Goal: Task Accomplishment & Management: Use online tool/utility

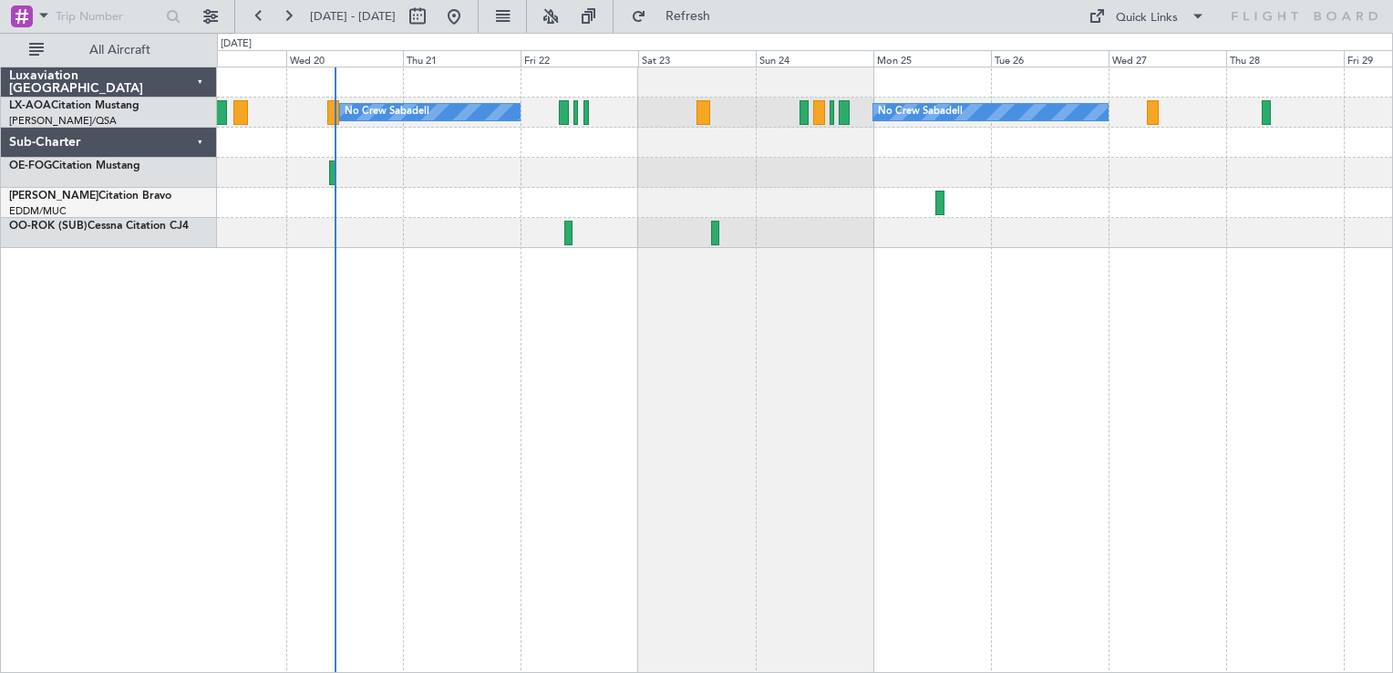
click at [456, 183] on div at bounding box center [805, 173] width 1176 height 30
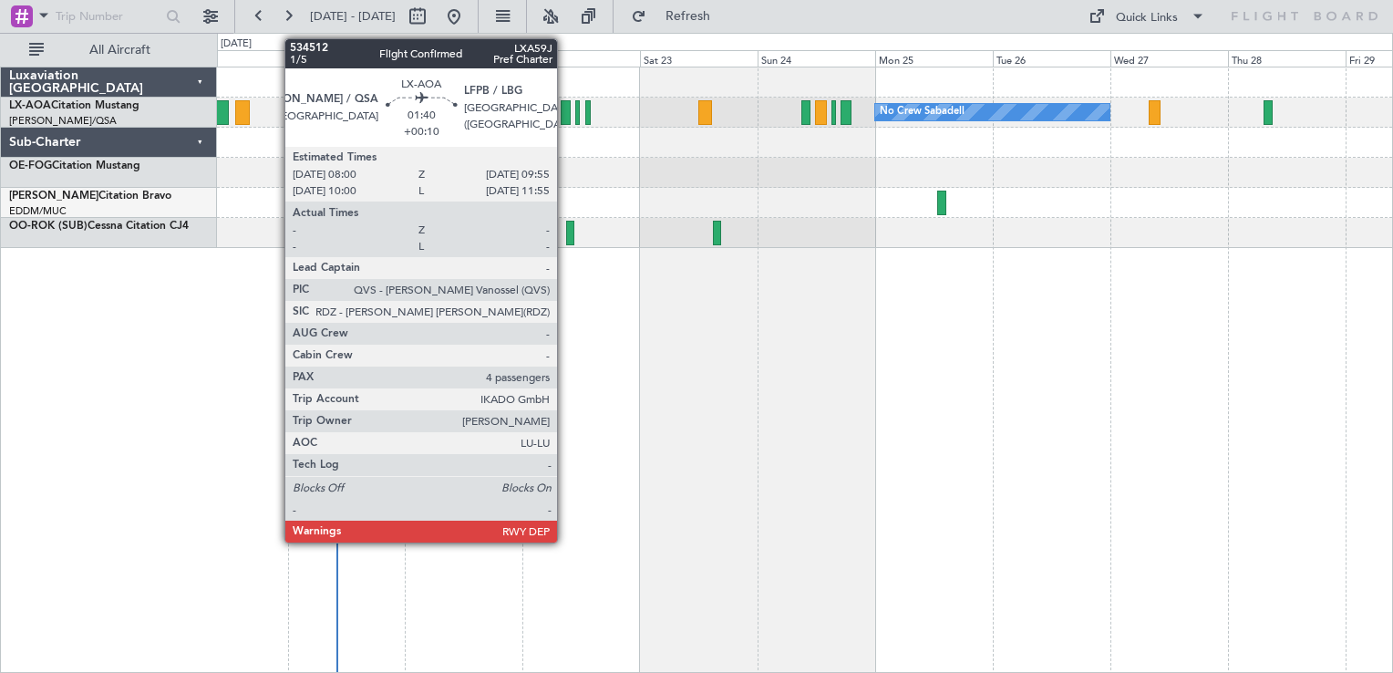
click at [565, 111] on div at bounding box center [566, 112] width 10 height 25
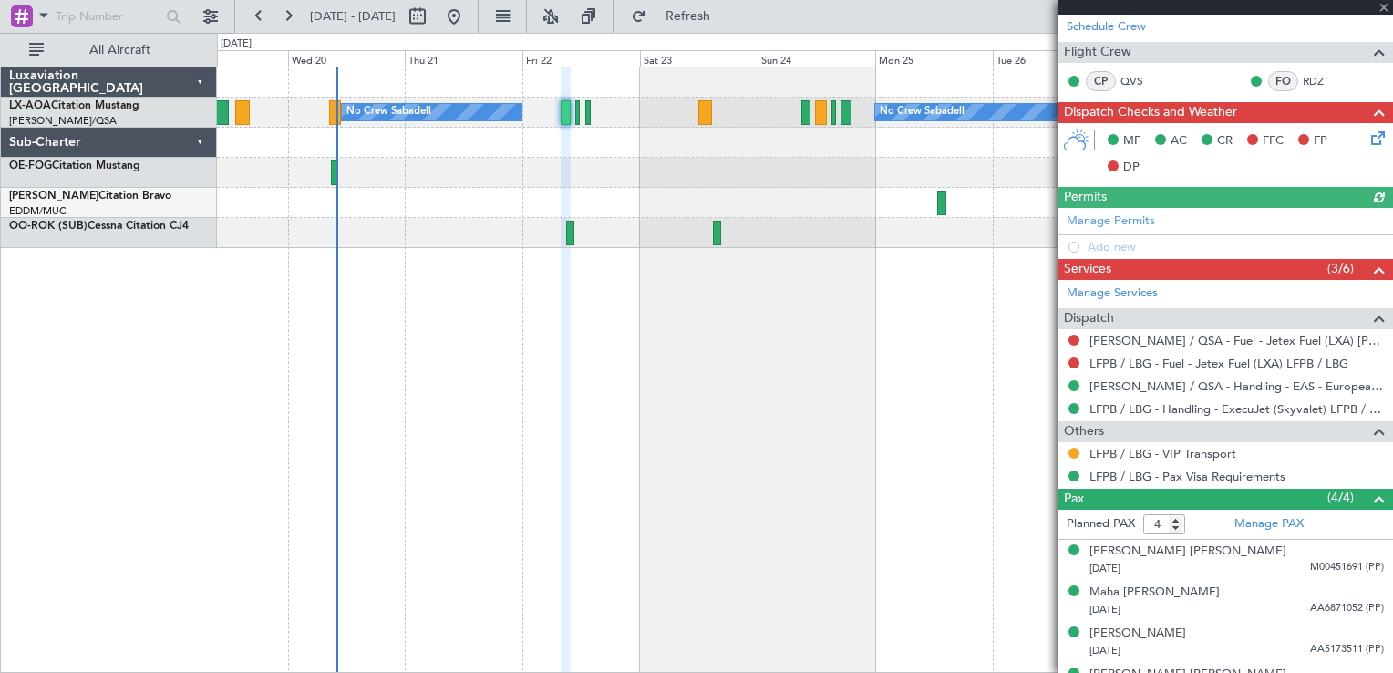
scroll to position [440, 0]
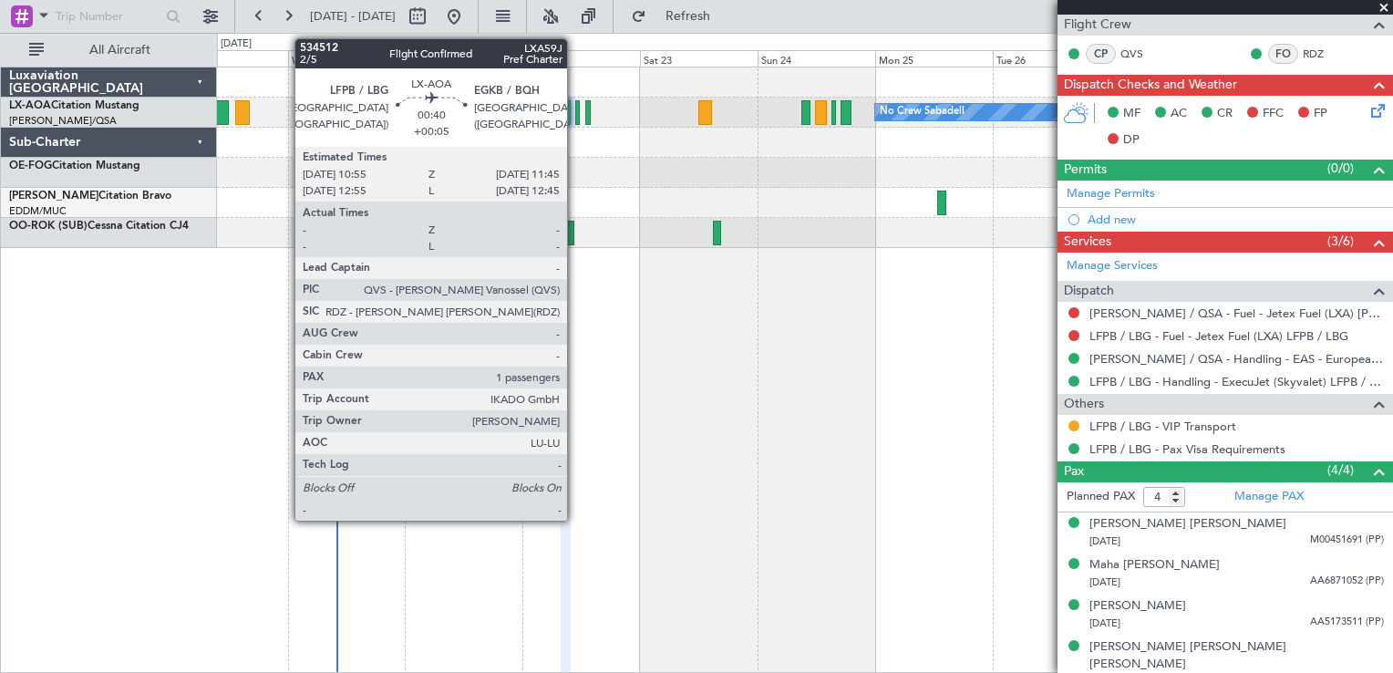
click at [575, 109] on div at bounding box center [577, 112] width 5 height 25
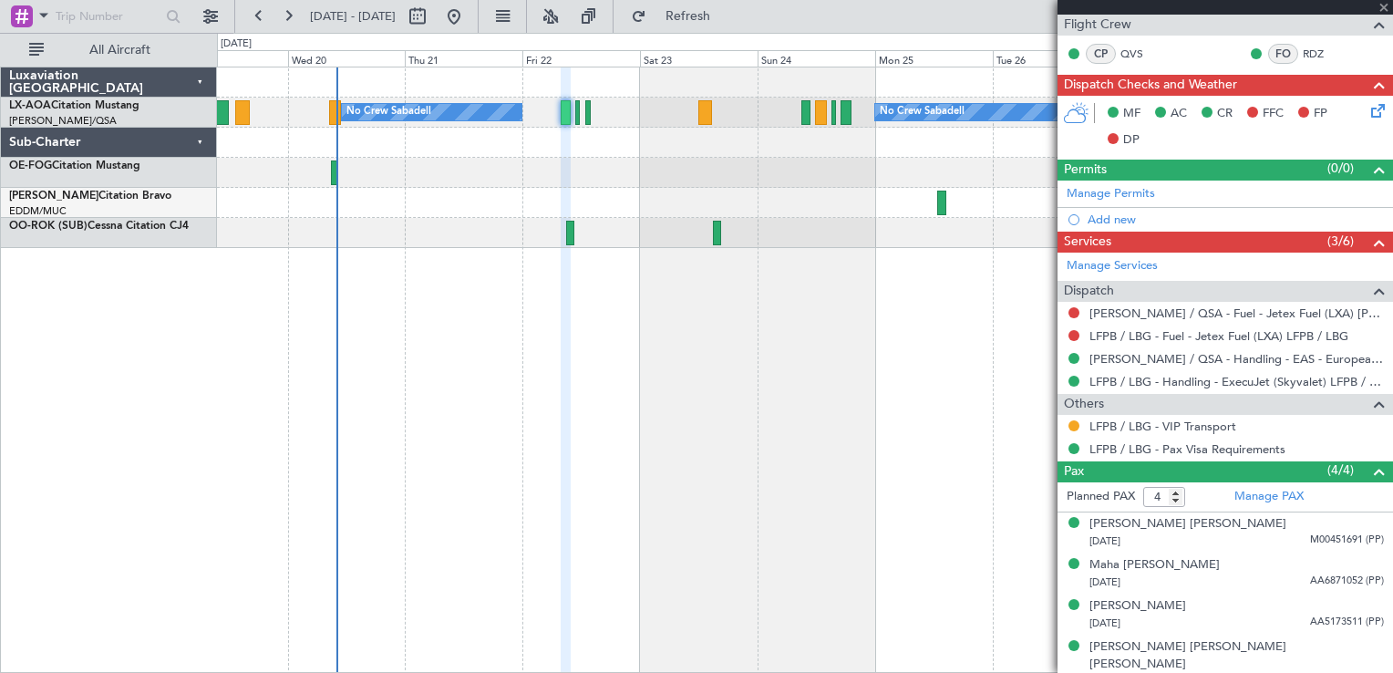
type input "+00:05"
type input "1"
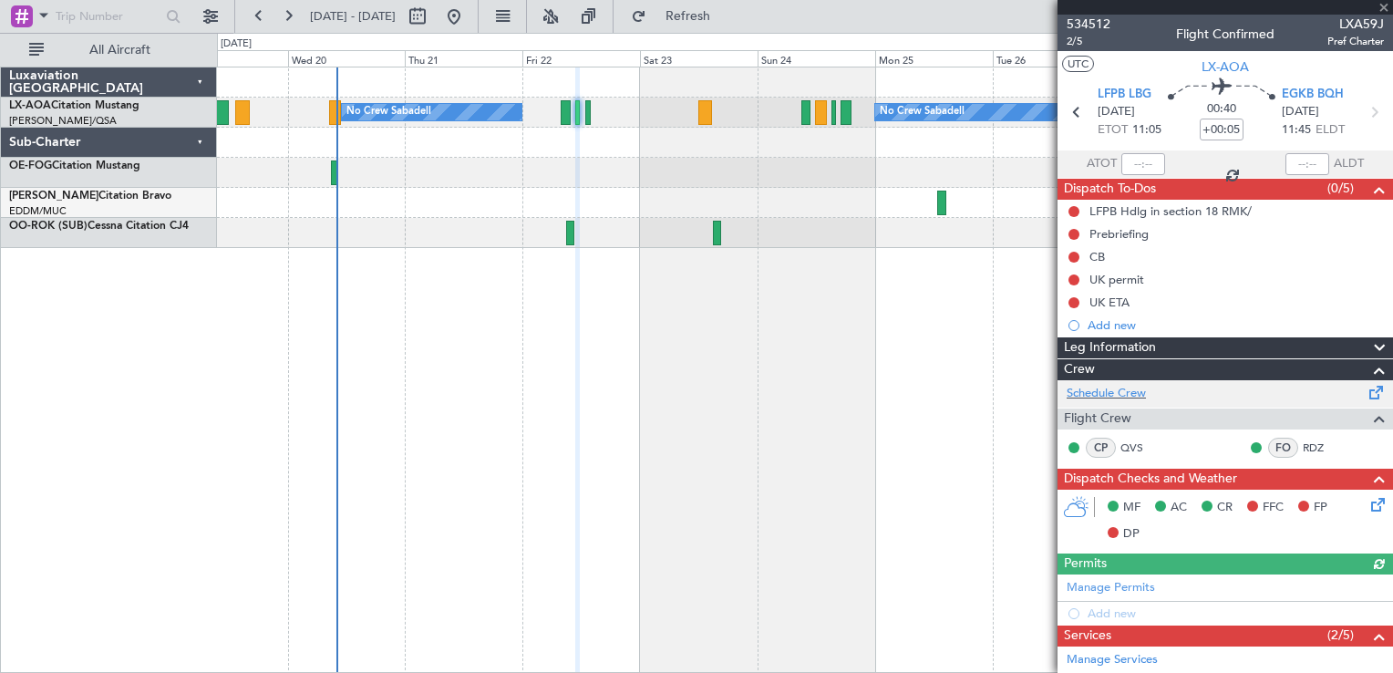
scroll to position [248, 0]
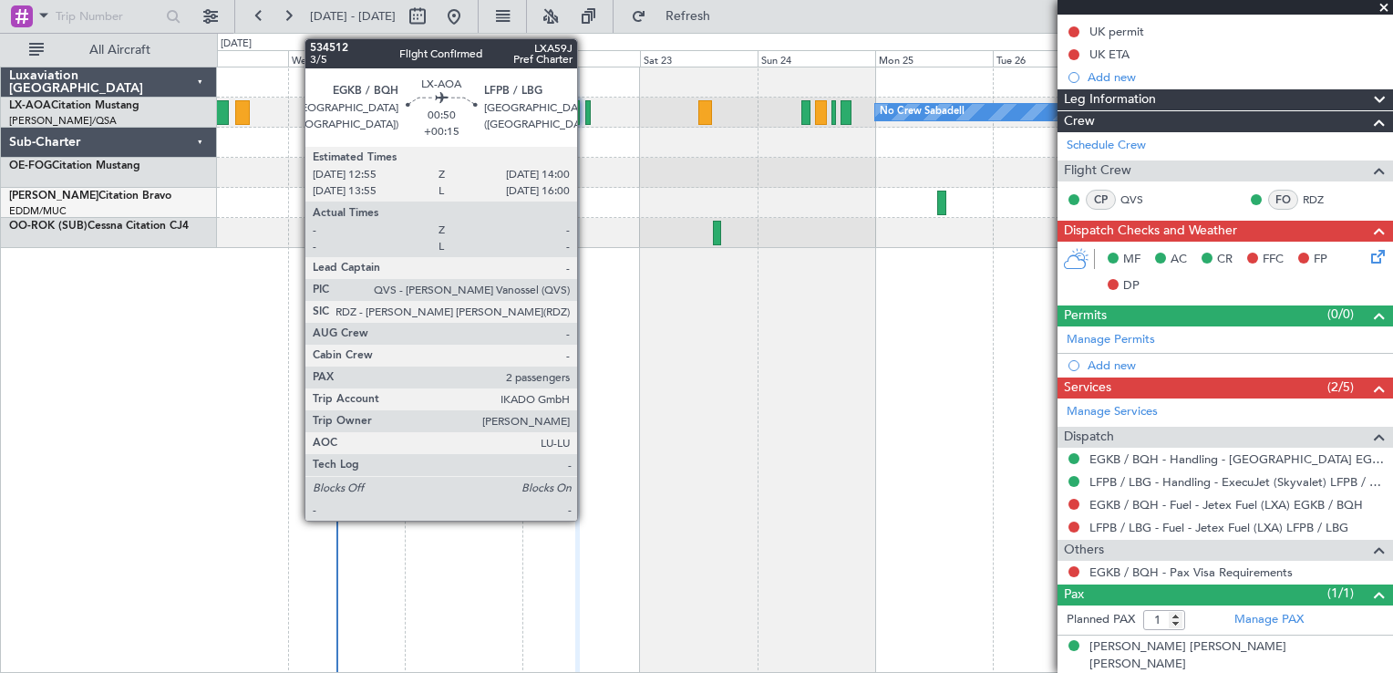
click at [585, 108] on div at bounding box center [587, 112] width 5 height 25
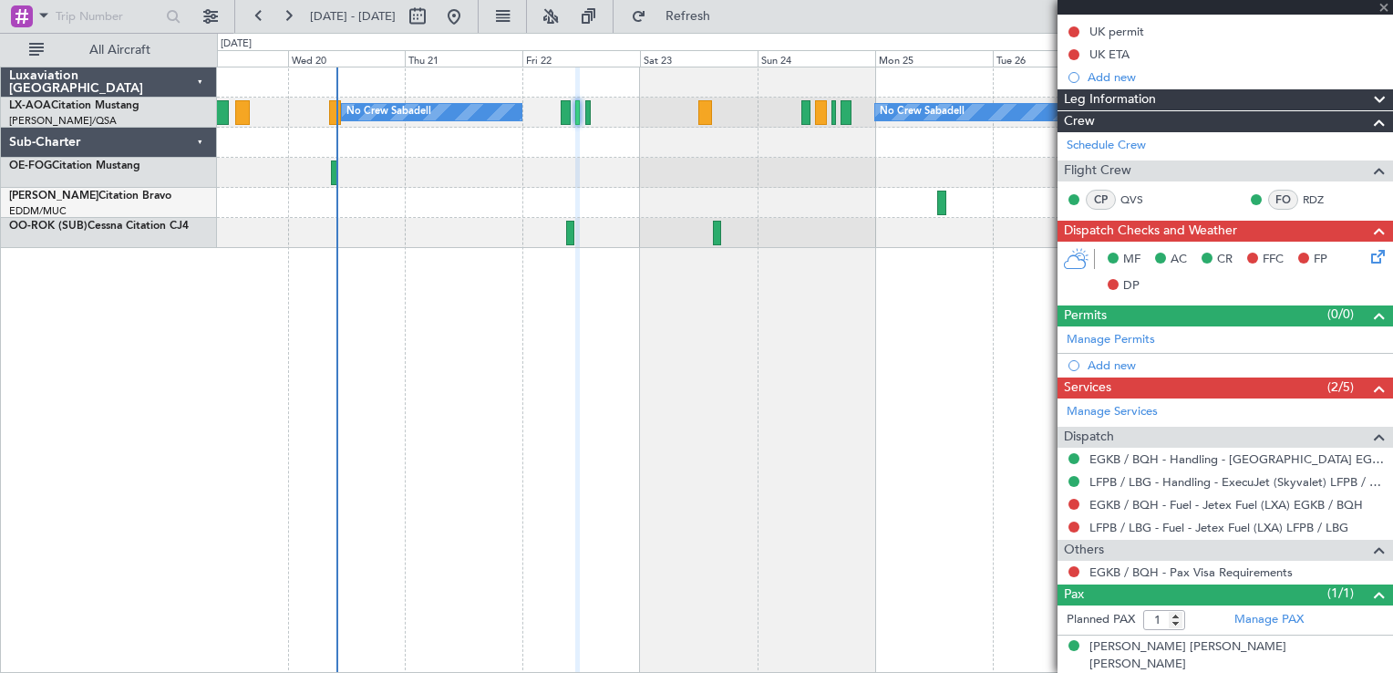
type input "+00:15"
type input "2"
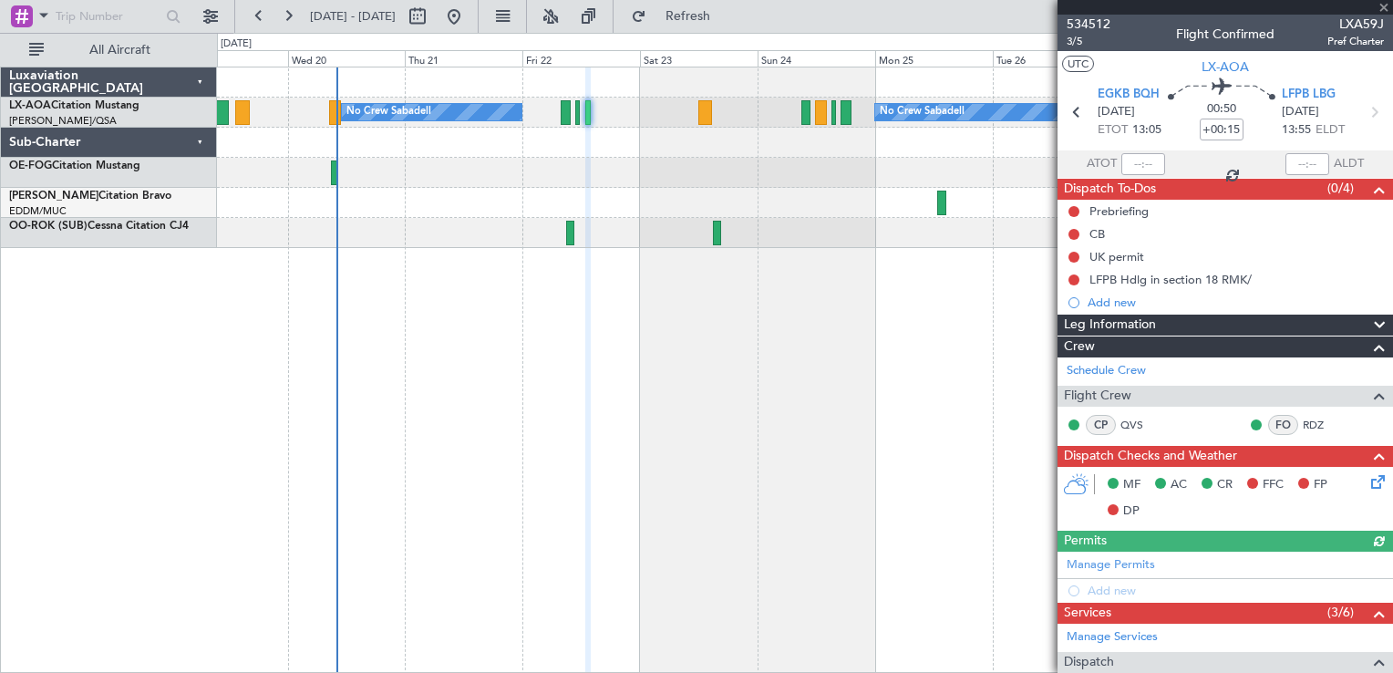
scroll to position [333, 0]
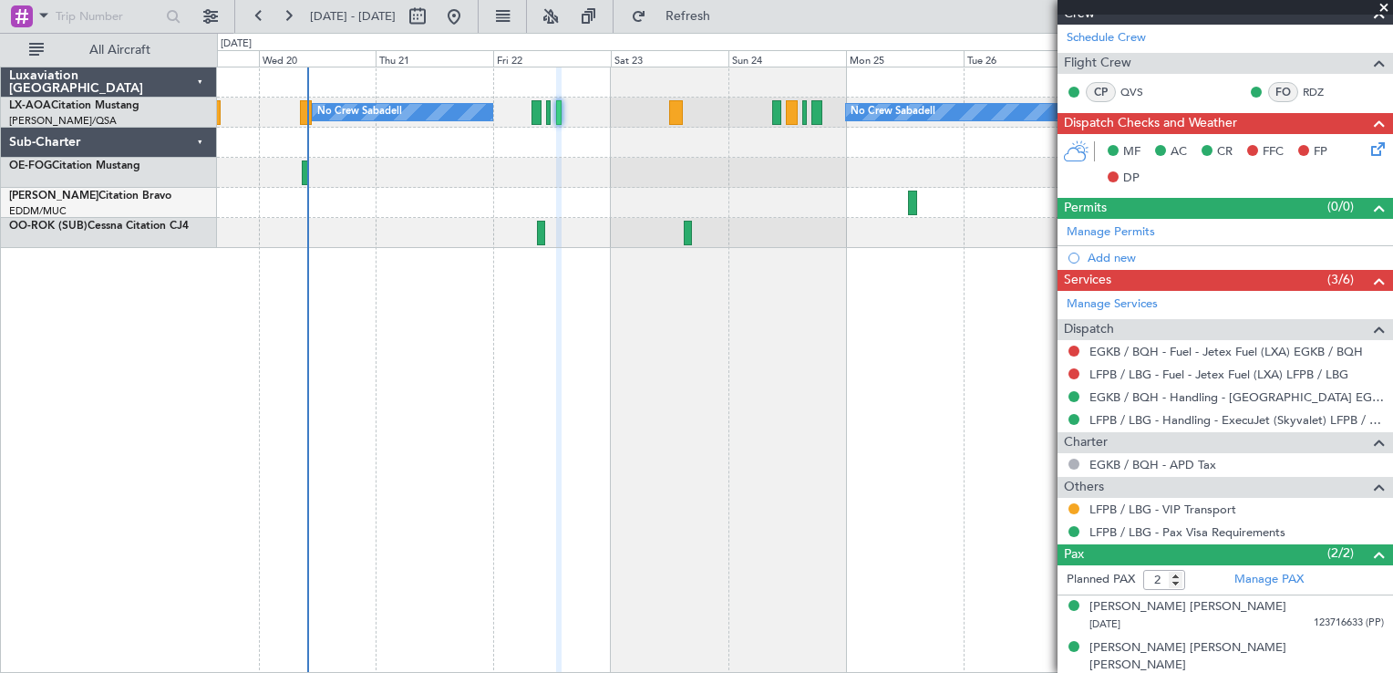
click at [609, 193] on div at bounding box center [805, 203] width 1176 height 30
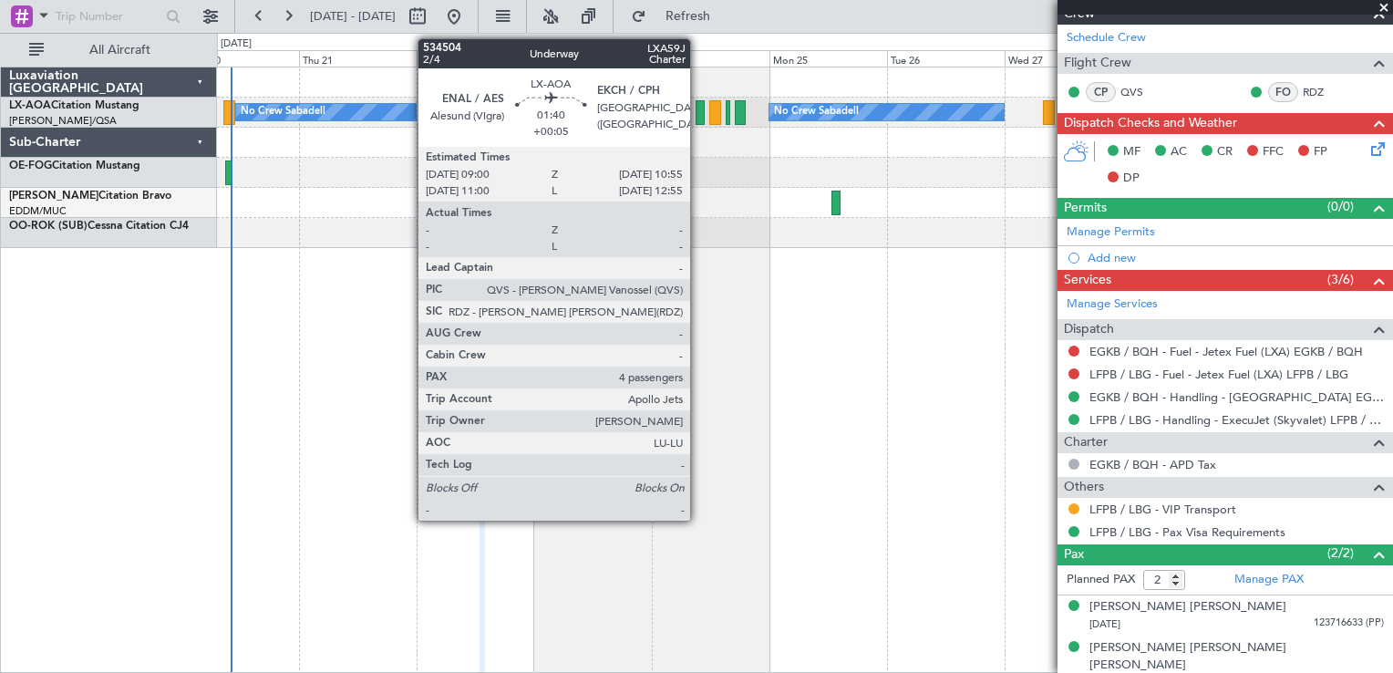
click at [699, 119] on div at bounding box center [701, 112] width 10 height 25
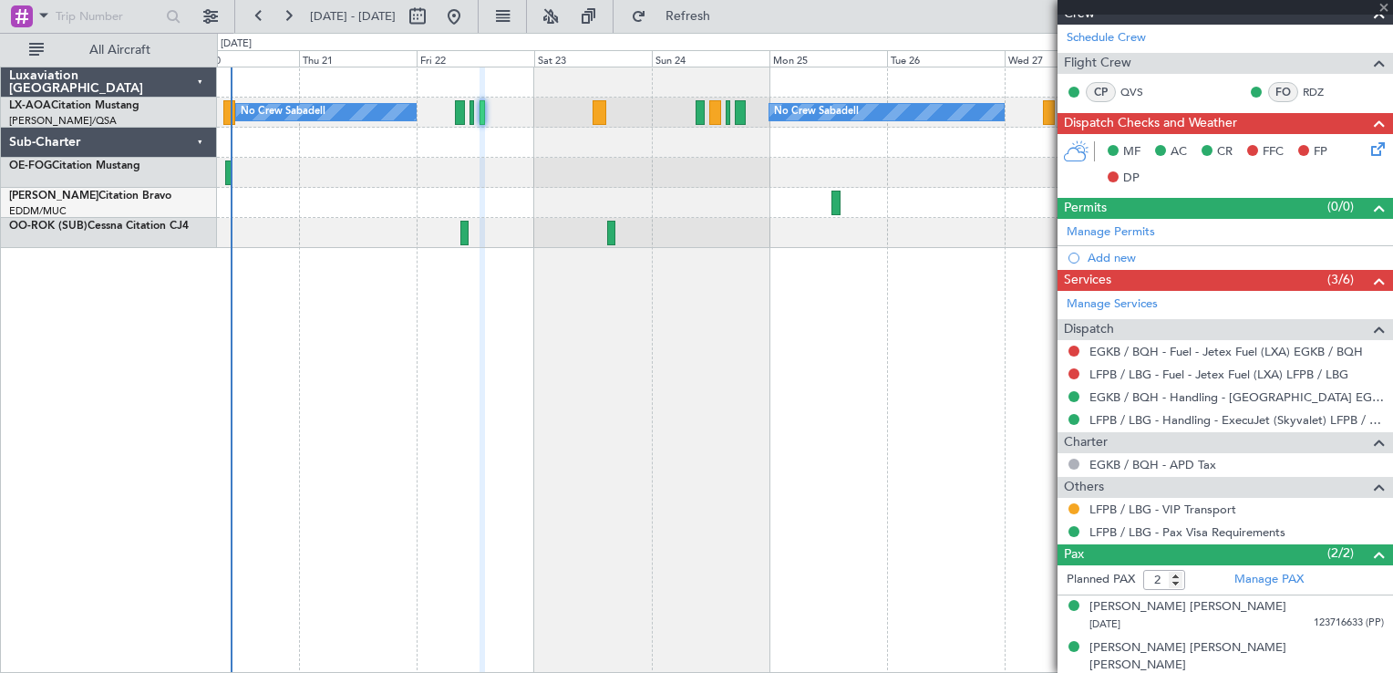
type input "+00:05"
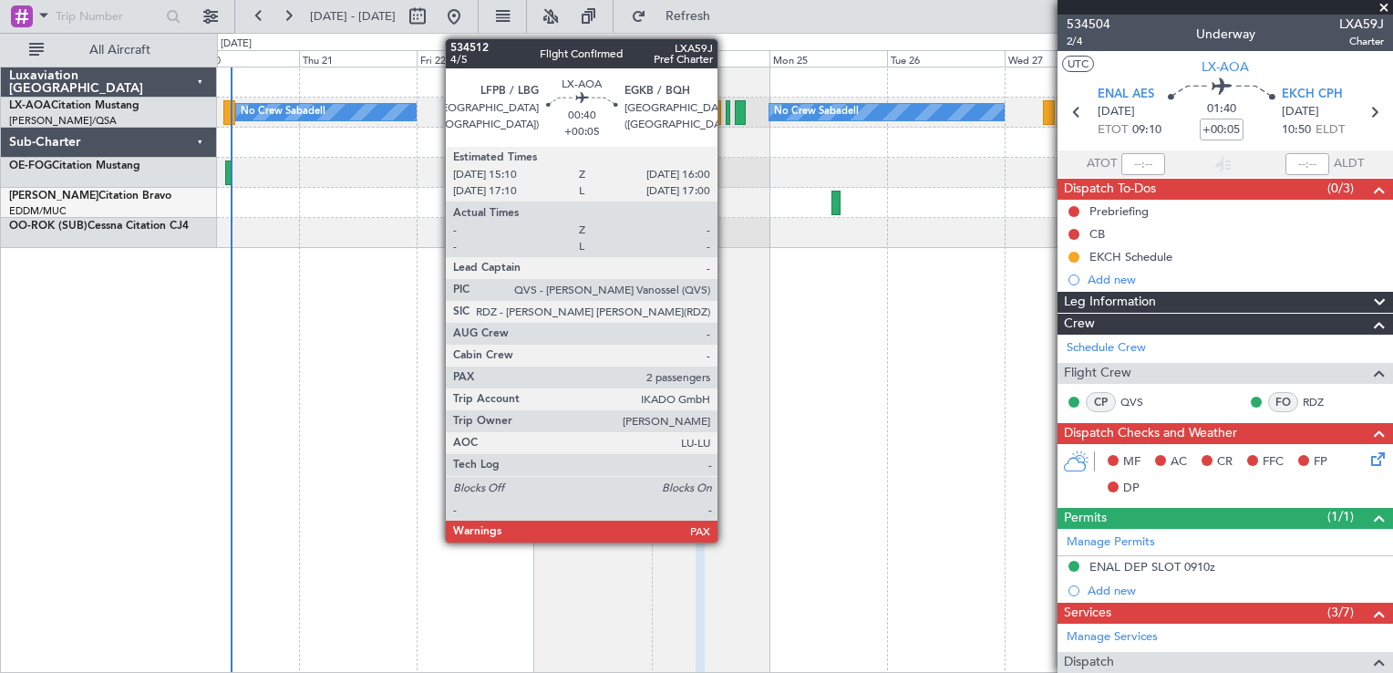
click at [726, 114] on div at bounding box center [728, 112] width 5 height 25
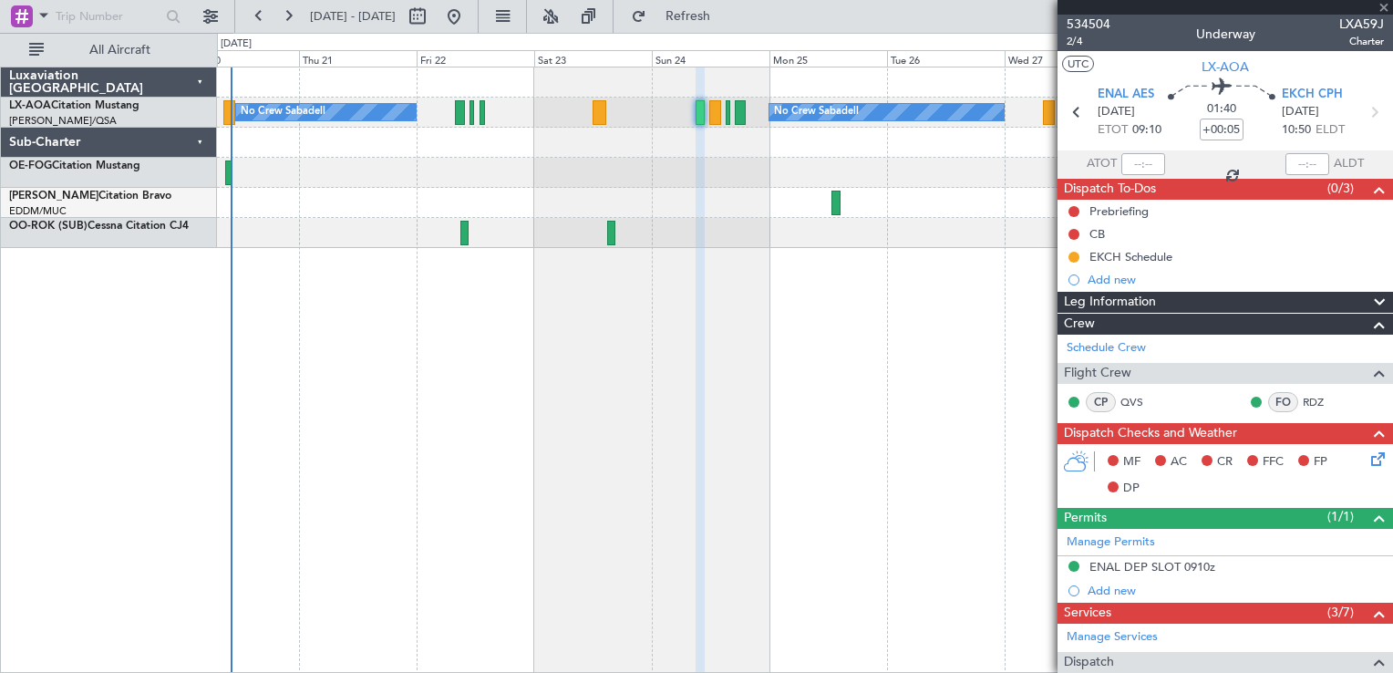
type input "2"
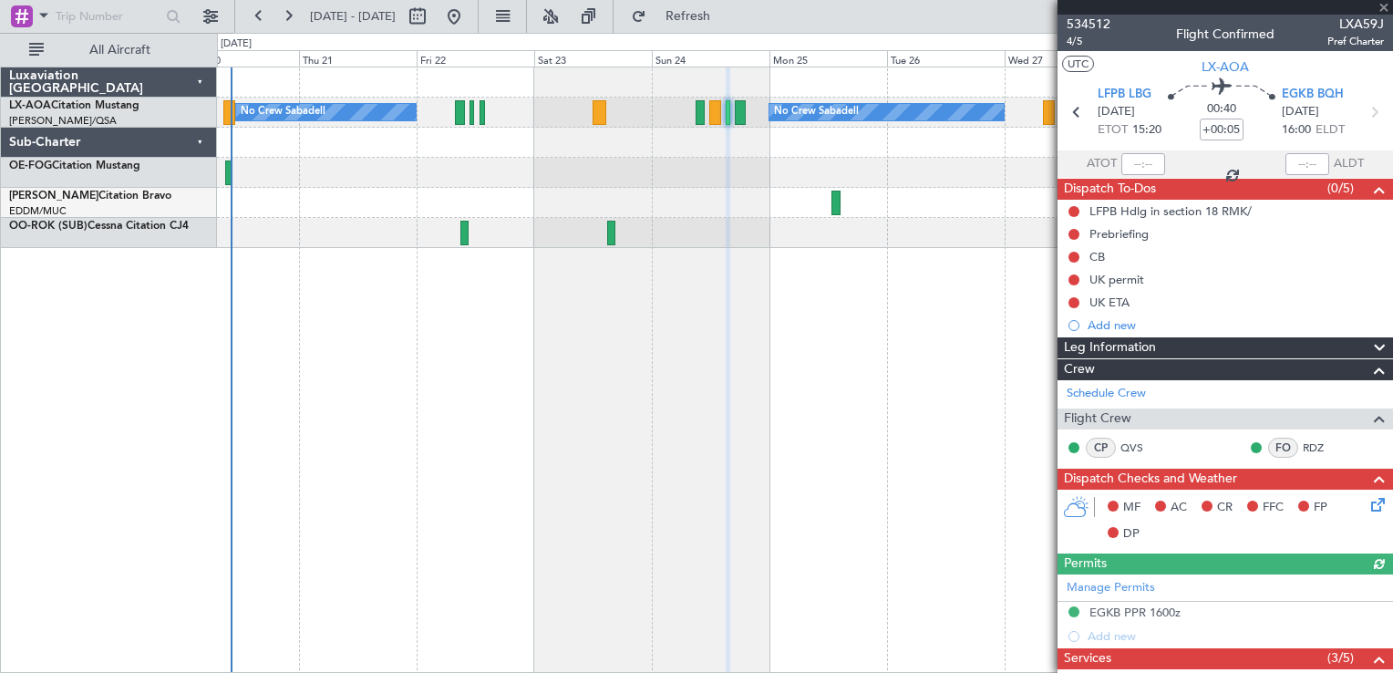
scroll to position [312, 0]
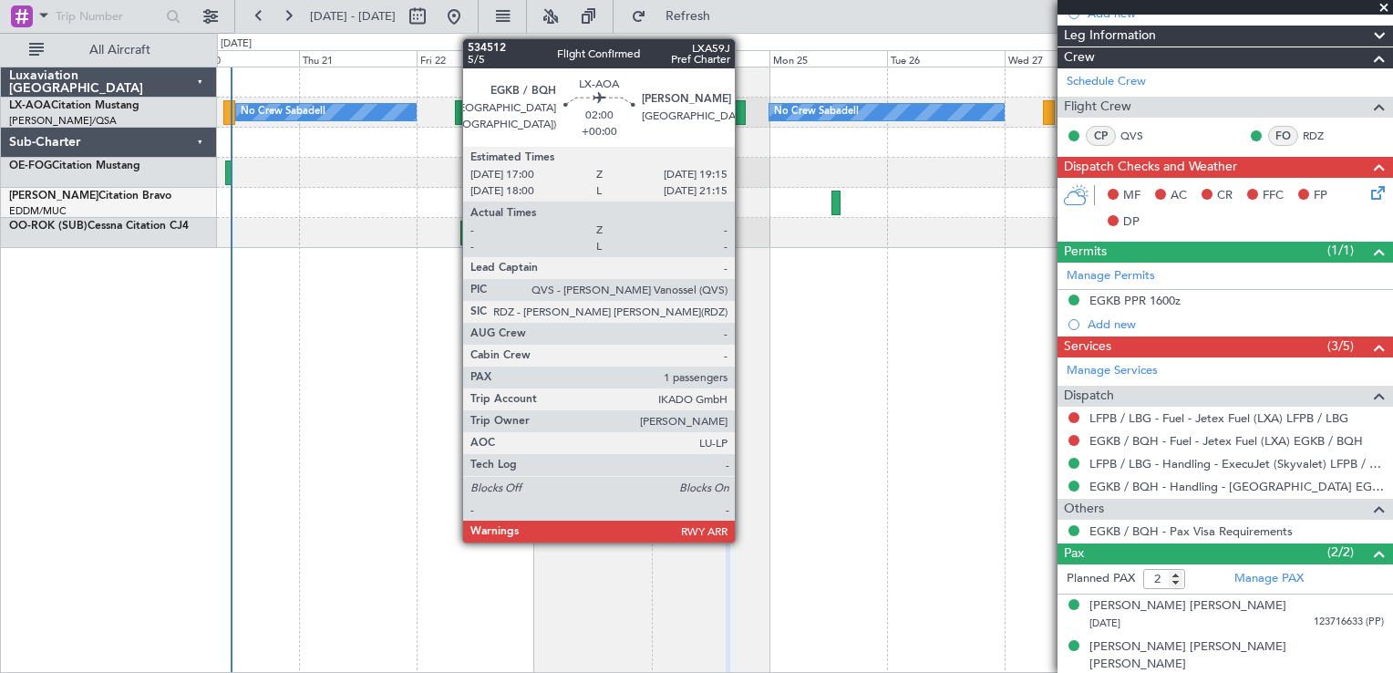
click at [743, 120] on div at bounding box center [741, 112] width 12 height 25
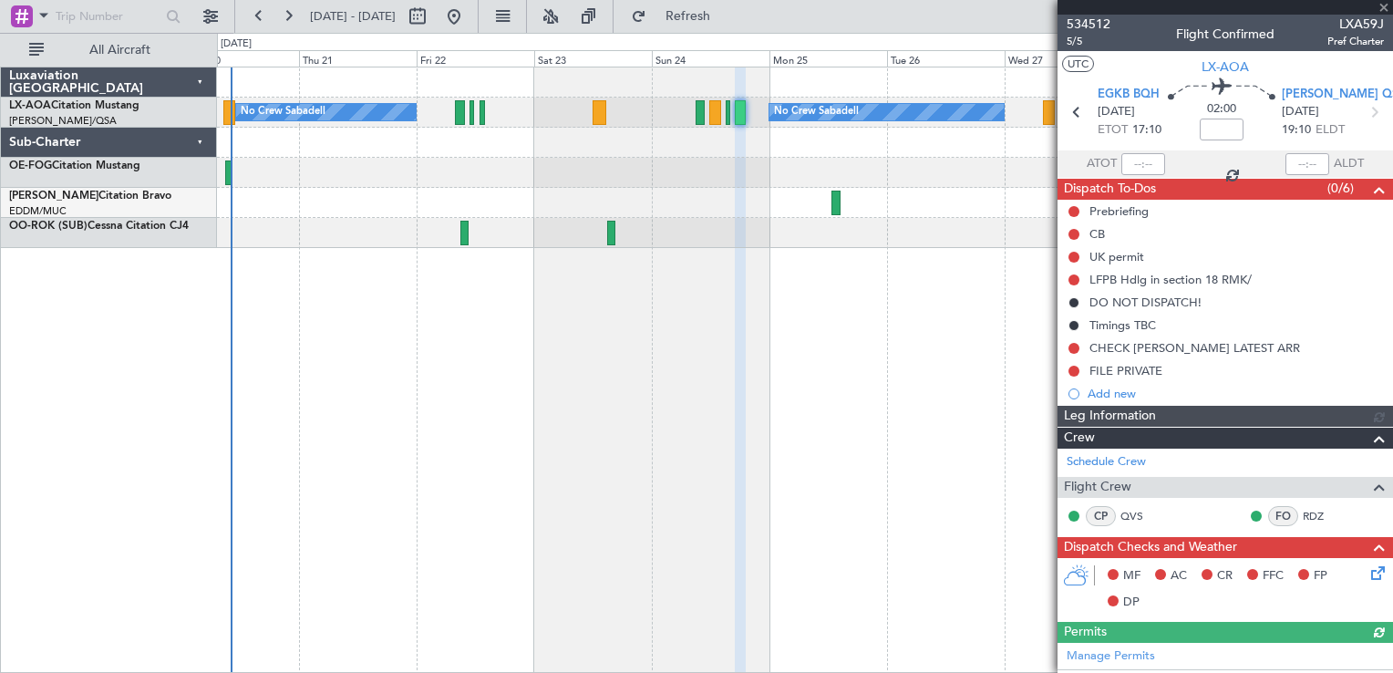
scroll to position [383, 0]
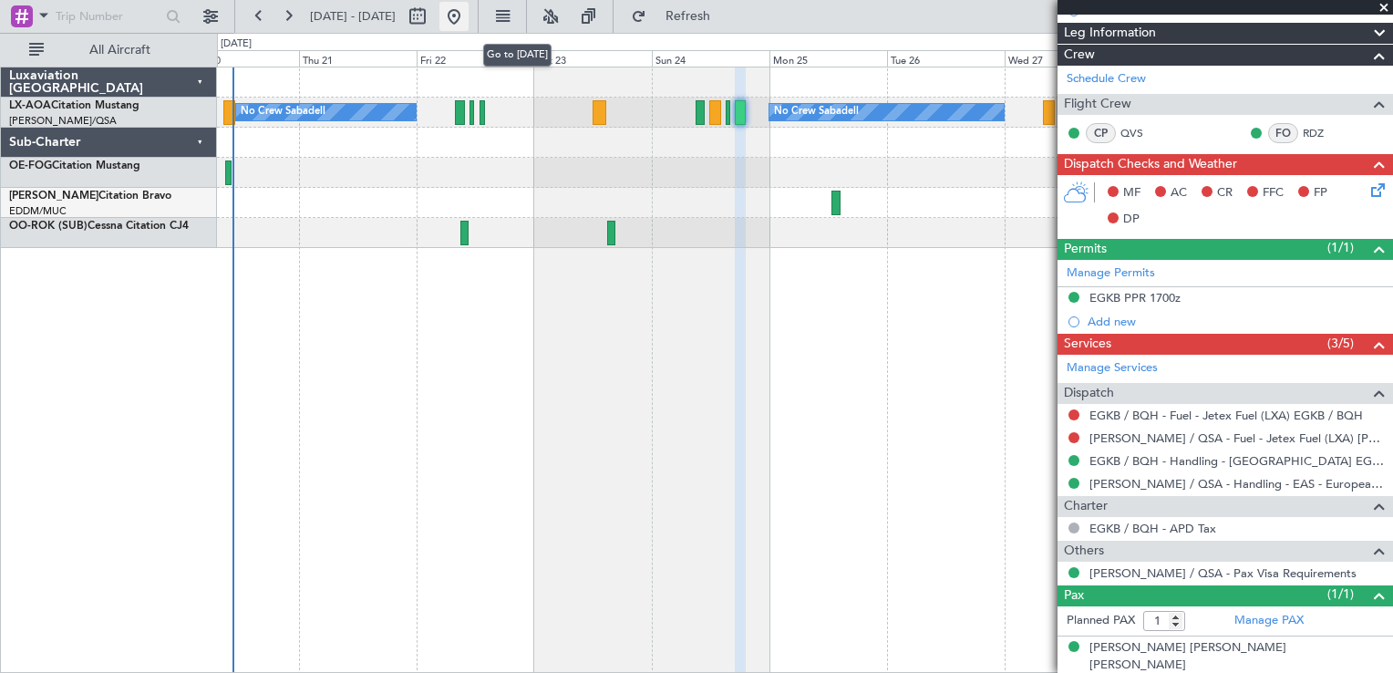
click at [469, 16] on button at bounding box center [454, 16] width 29 height 29
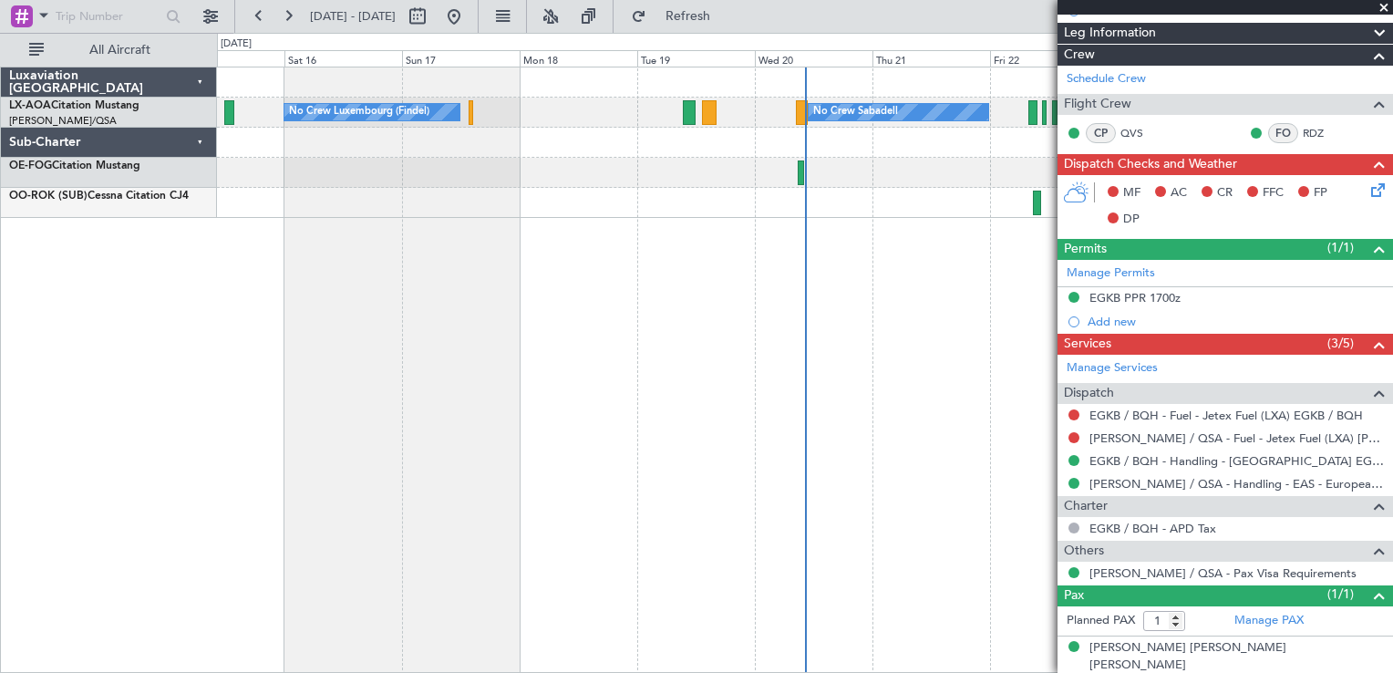
click at [1390, 9] on span at bounding box center [1384, 8] width 18 height 16
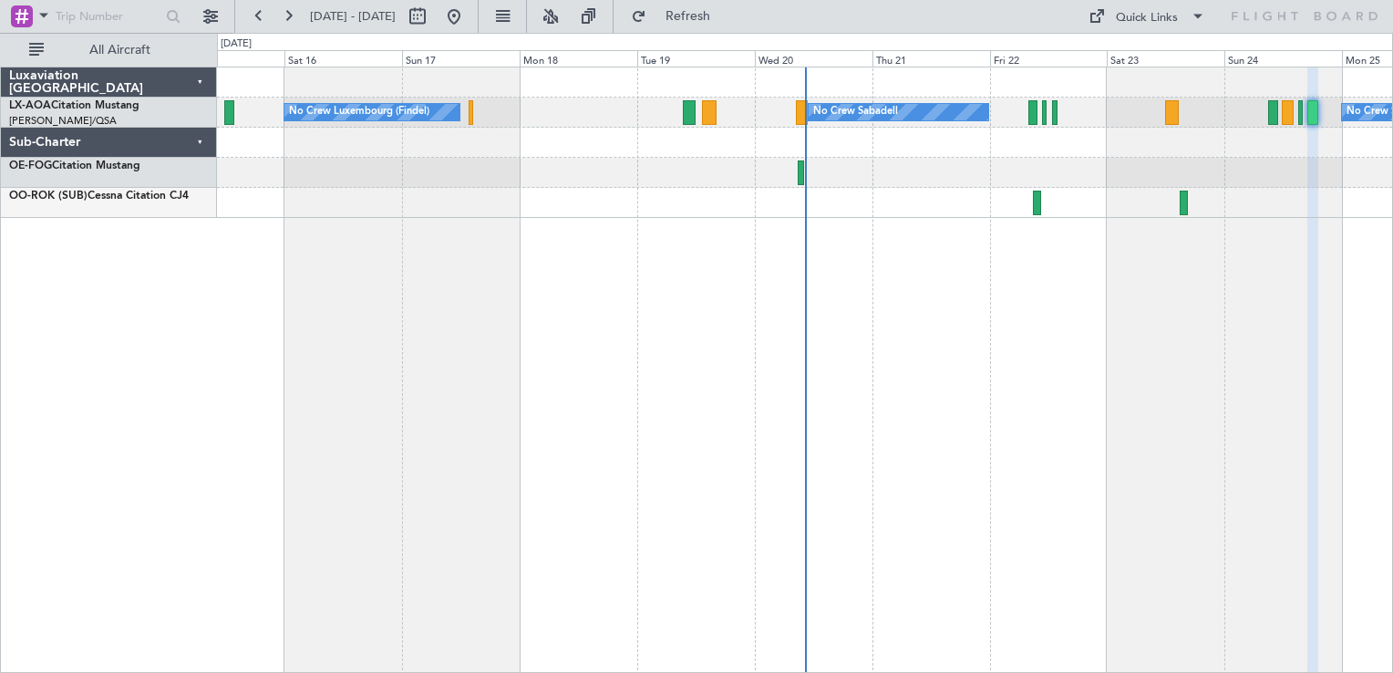
type input "0"
